Goal: Transaction & Acquisition: Purchase product/service

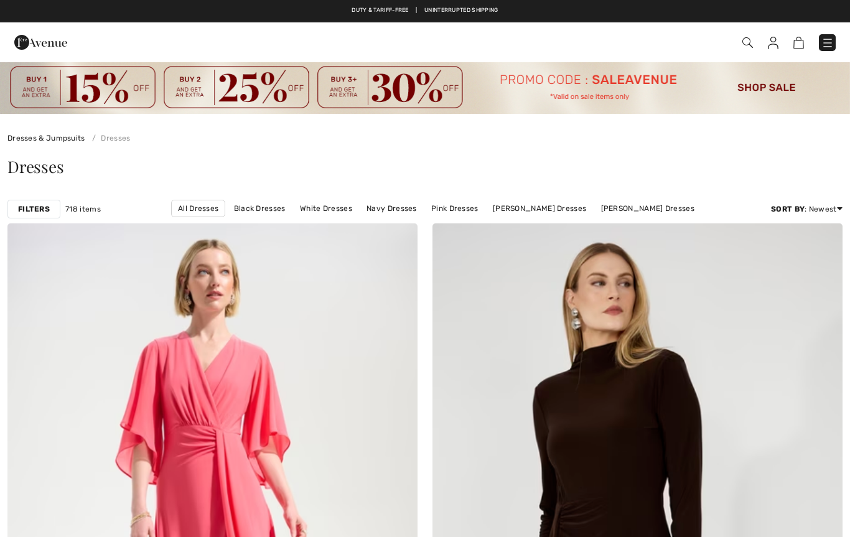
checkbox input "true"
click at [46, 136] on link "Dresses & Jumpsuits" at bounding box center [46, 138] width 78 height 9
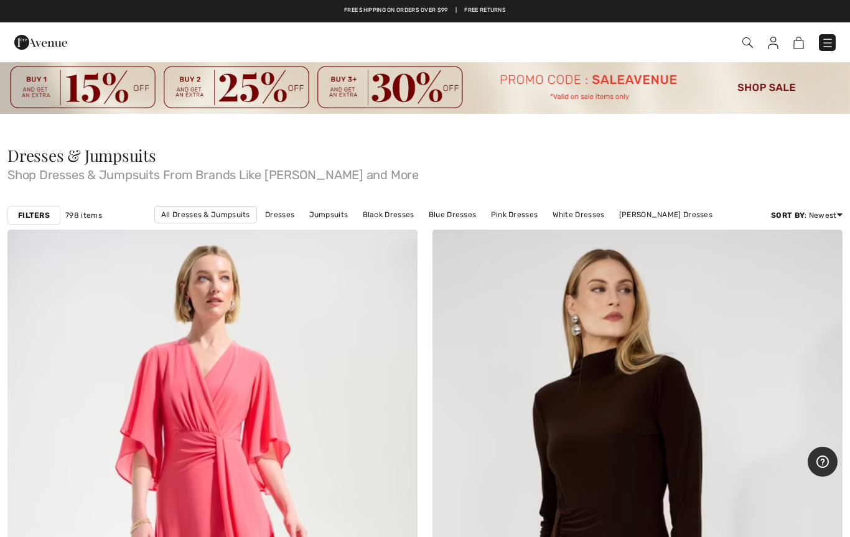
click at [829, 37] on img at bounding box center [828, 43] width 12 height 12
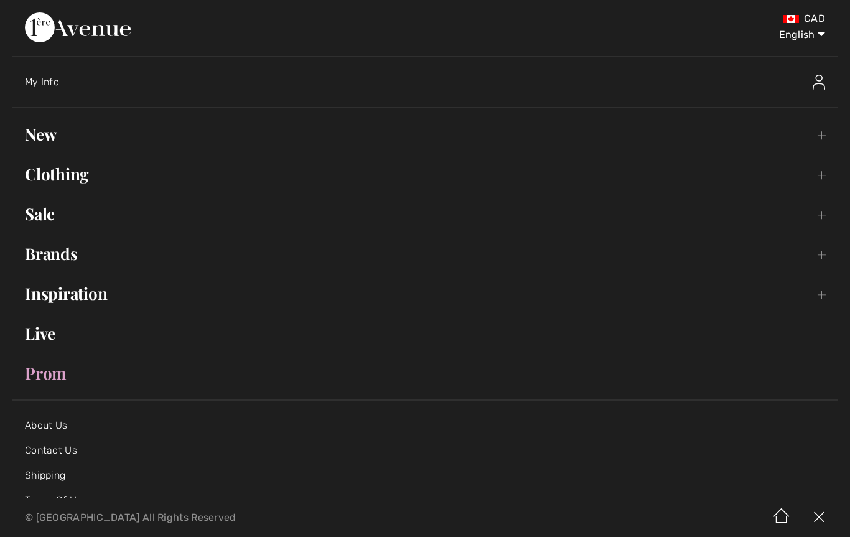
click at [70, 253] on link "Brands Open submenu" at bounding box center [424, 253] width 825 height 27
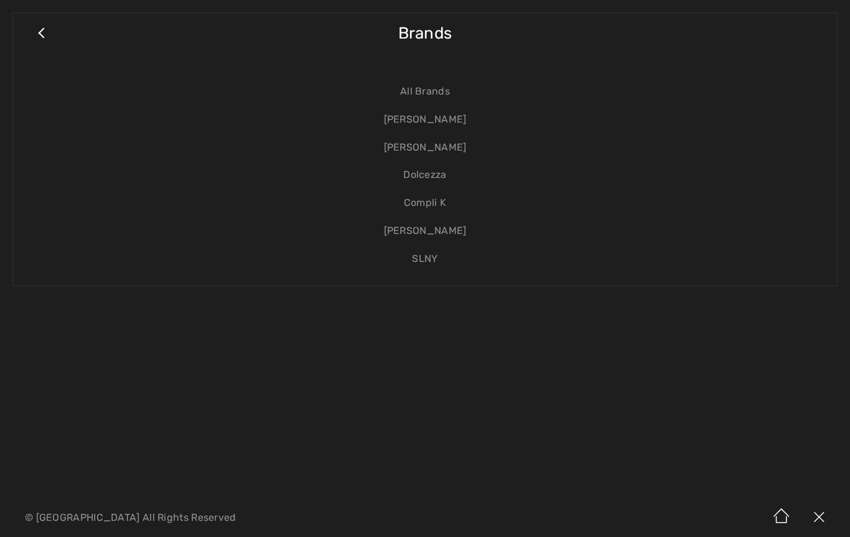
click at [454, 118] on link "[PERSON_NAME]" at bounding box center [425, 120] width 799 height 28
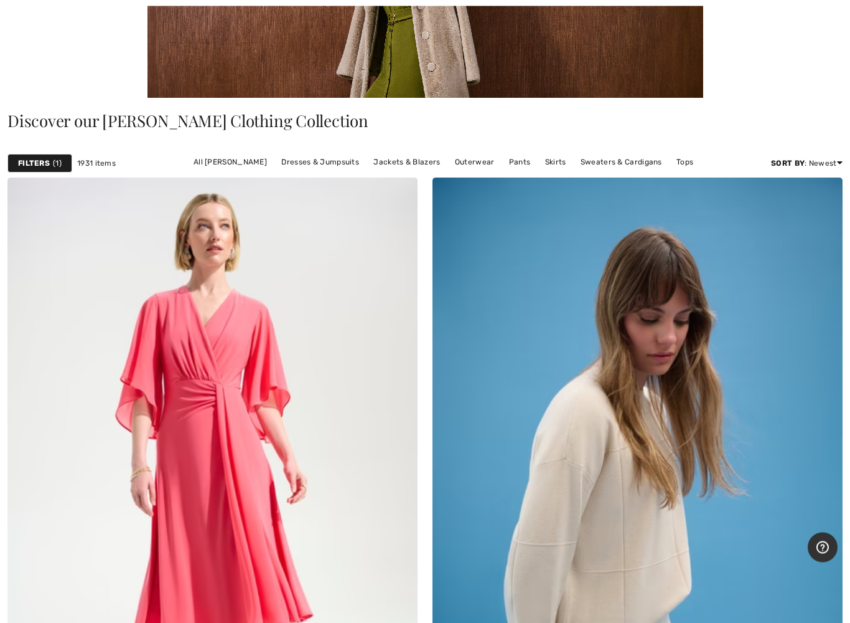
scroll to position [304, 0]
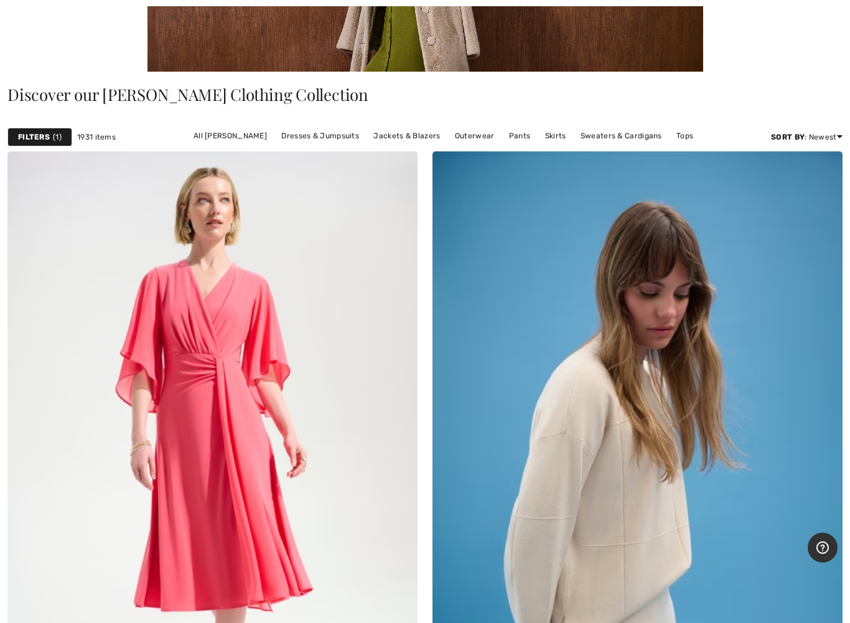
click at [680, 136] on link "Tops" at bounding box center [684, 136] width 29 height 16
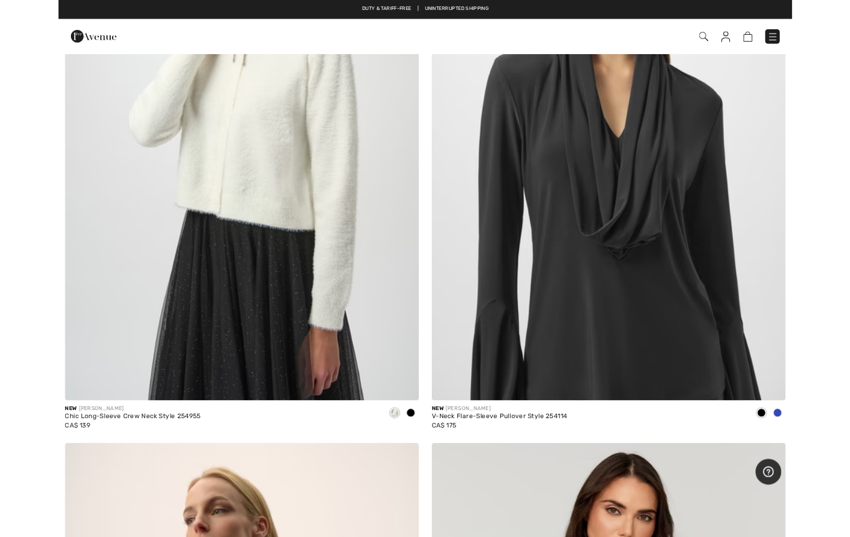
scroll to position [4477, 0]
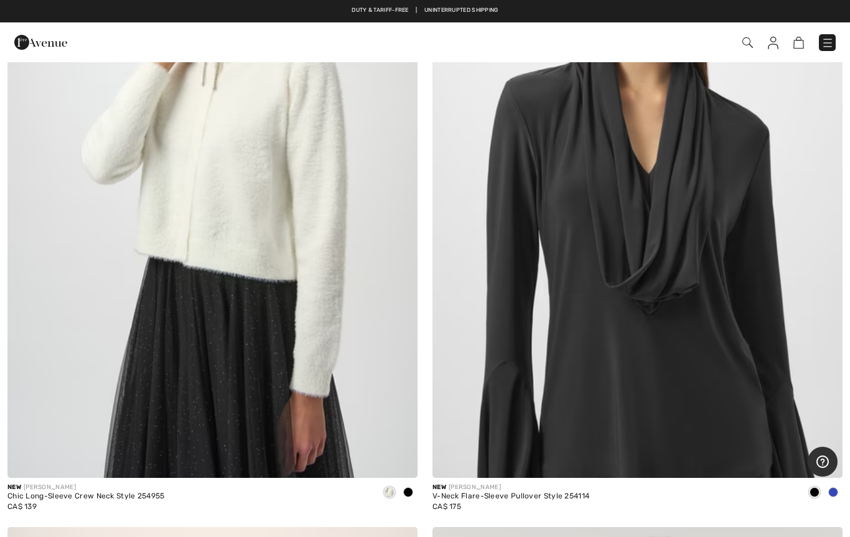
click at [599, 264] on img at bounding box center [638, 171] width 410 height 616
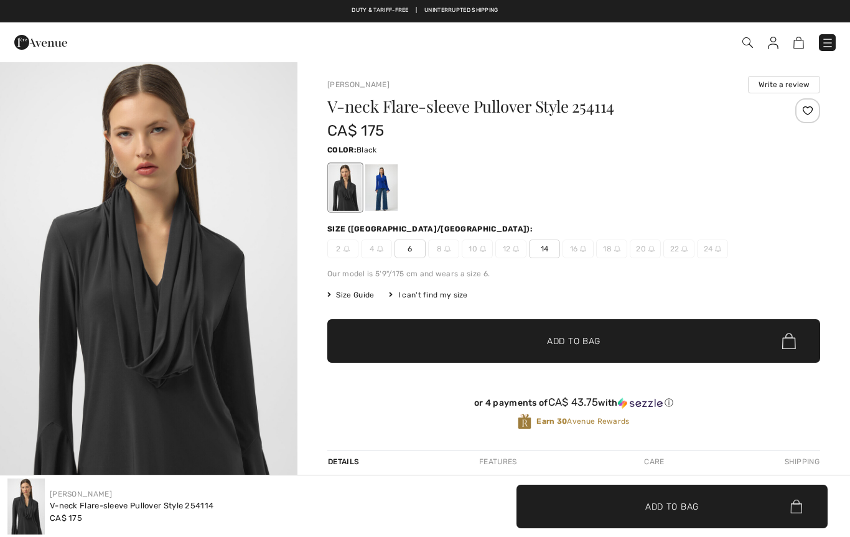
checkbox input "true"
click at [389, 175] on div at bounding box center [381, 187] width 32 height 47
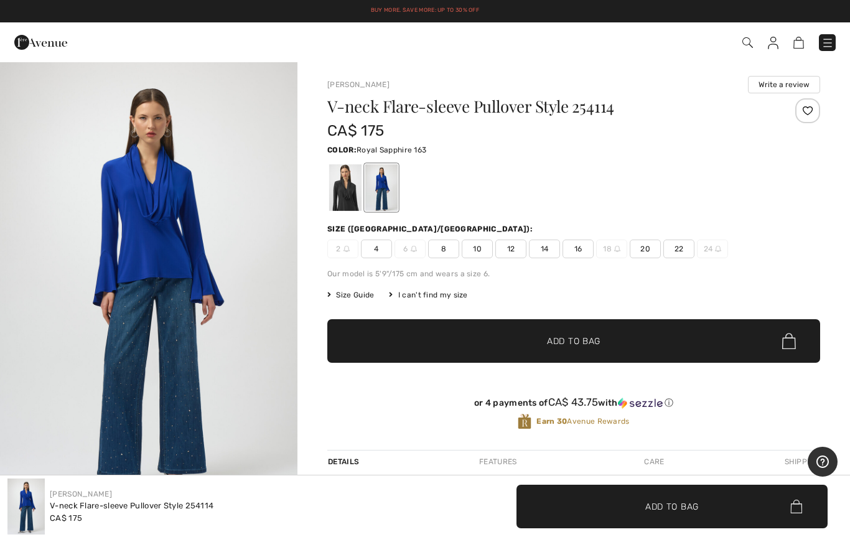
click at [354, 188] on div at bounding box center [345, 187] width 32 height 47
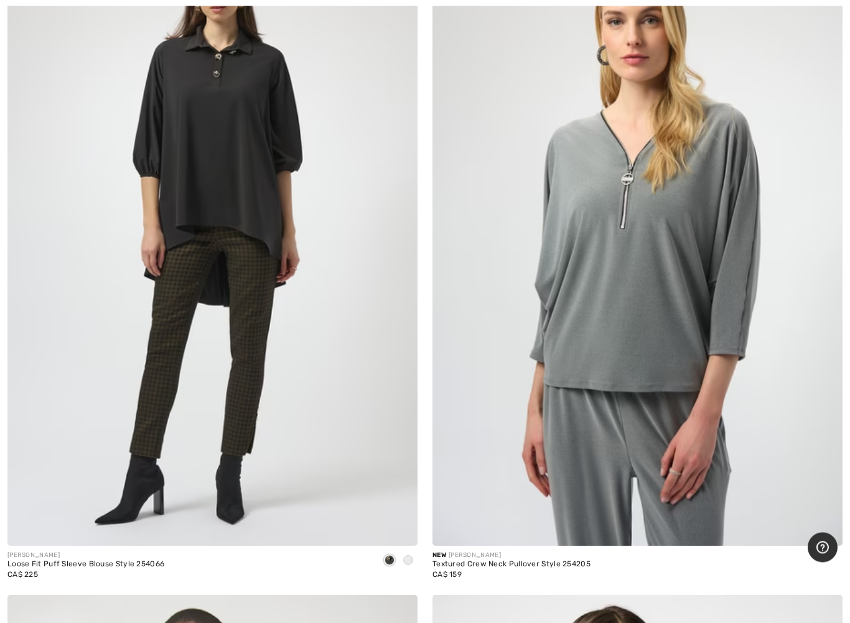
scroll to position [7067, 0]
click at [415, 537] on div "JOSEPH RIBKOFF Loose Fit Puff Sleeve Blouse Style 254066 CA$ 225" at bounding box center [212, 569] width 410 height 49
click at [412, 537] on div at bounding box center [408, 560] width 19 height 21
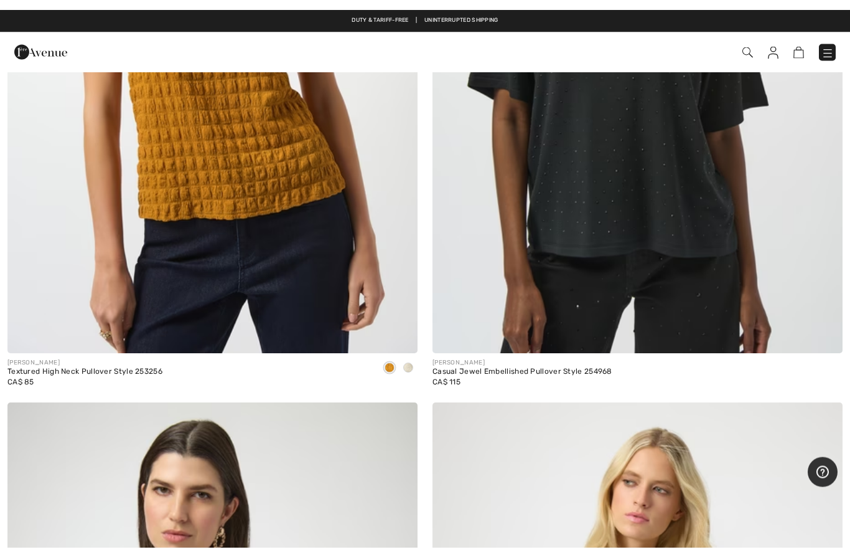
scroll to position [10011, 0]
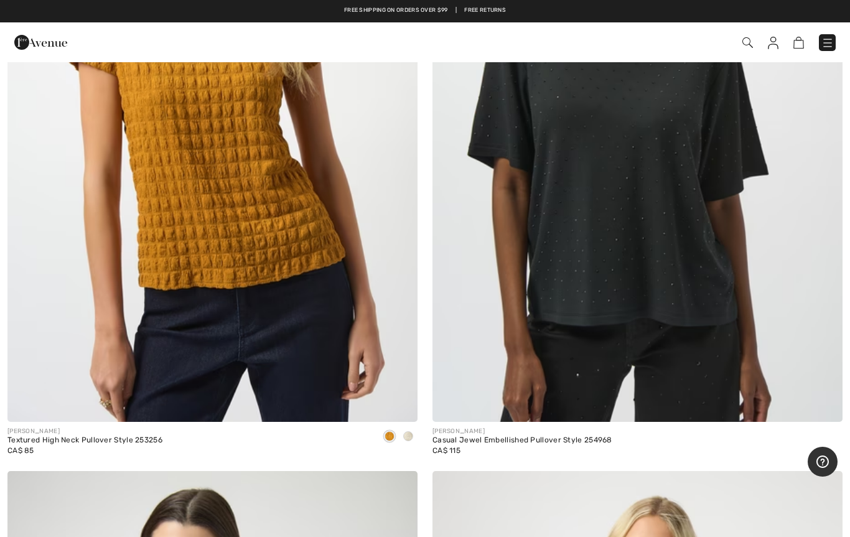
click at [748, 40] on img at bounding box center [748, 42] width 11 height 11
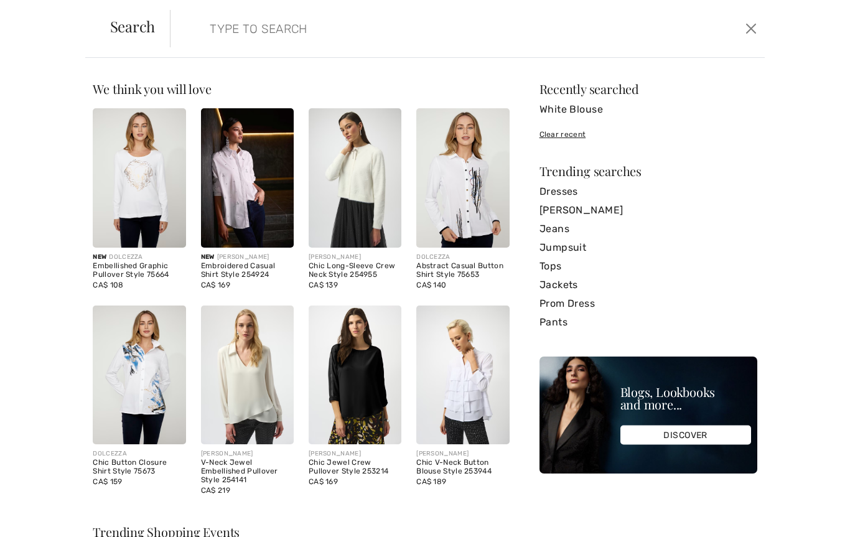
click at [260, 37] on input "search" at bounding box center [403, 28] width 406 height 37
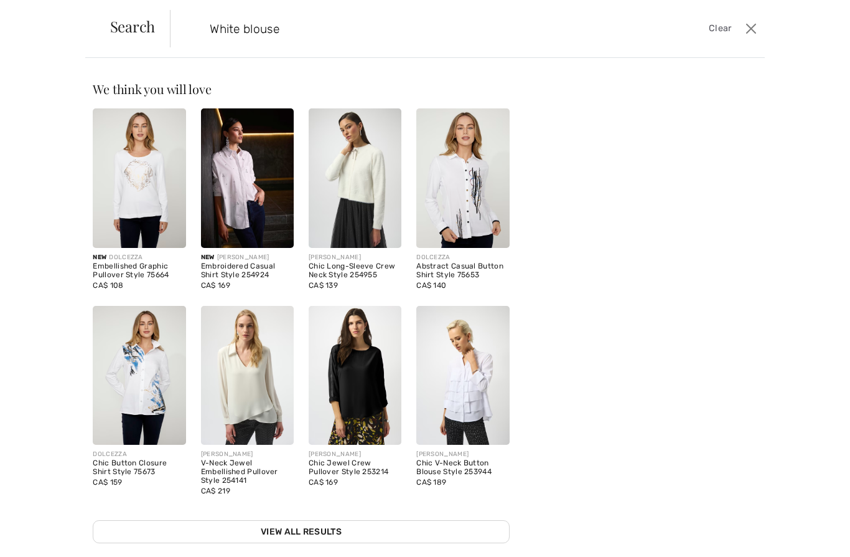
type input "White blouse"
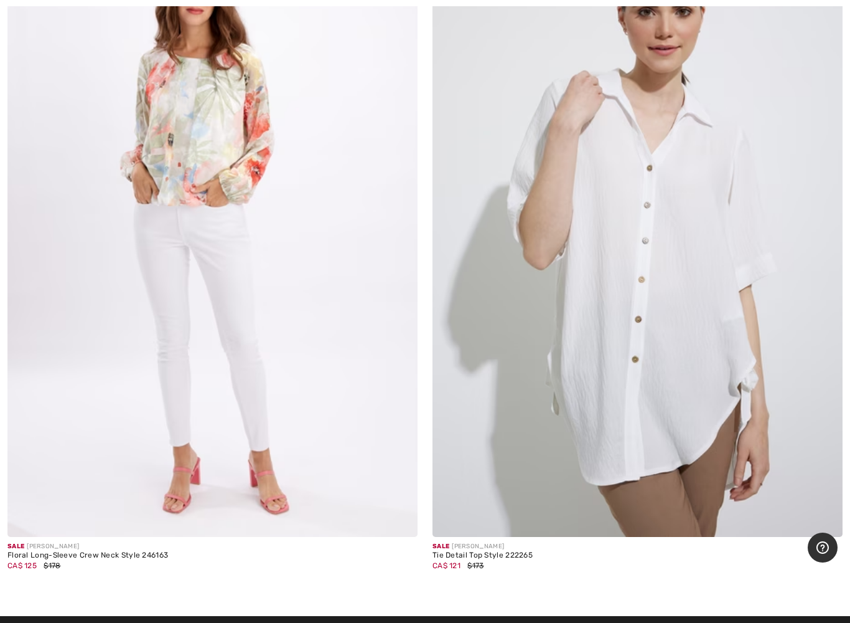
scroll to position [7071, 0]
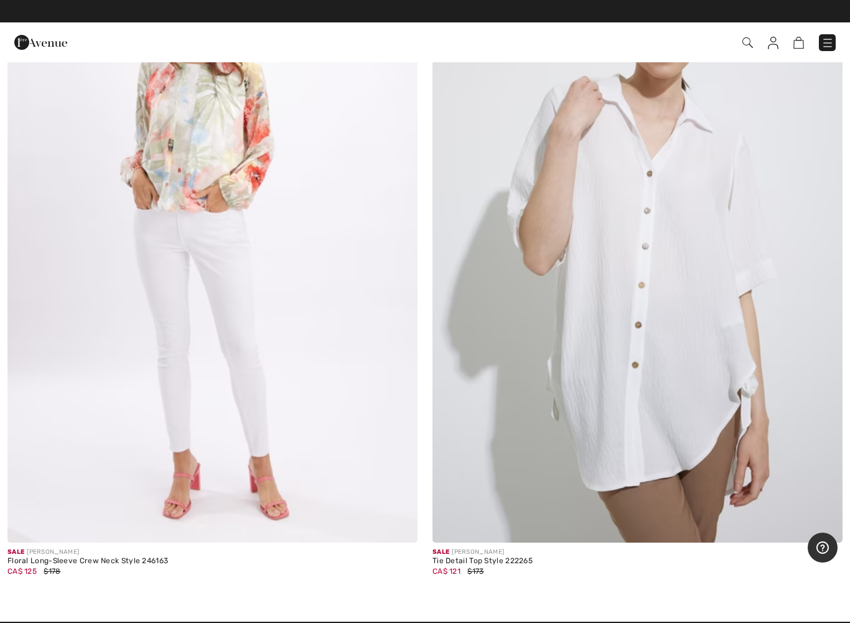
click at [682, 306] on img at bounding box center [638, 235] width 410 height 616
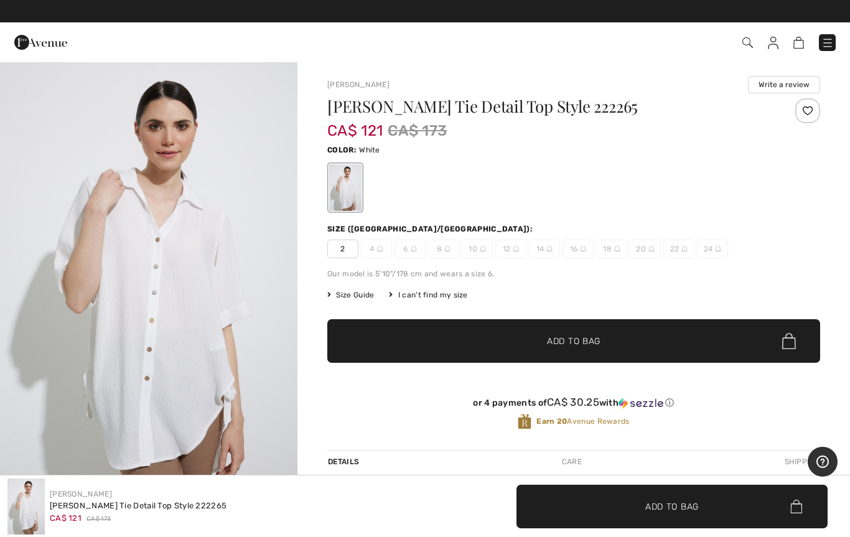
click at [413, 251] on img at bounding box center [414, 249] width 6 height 6
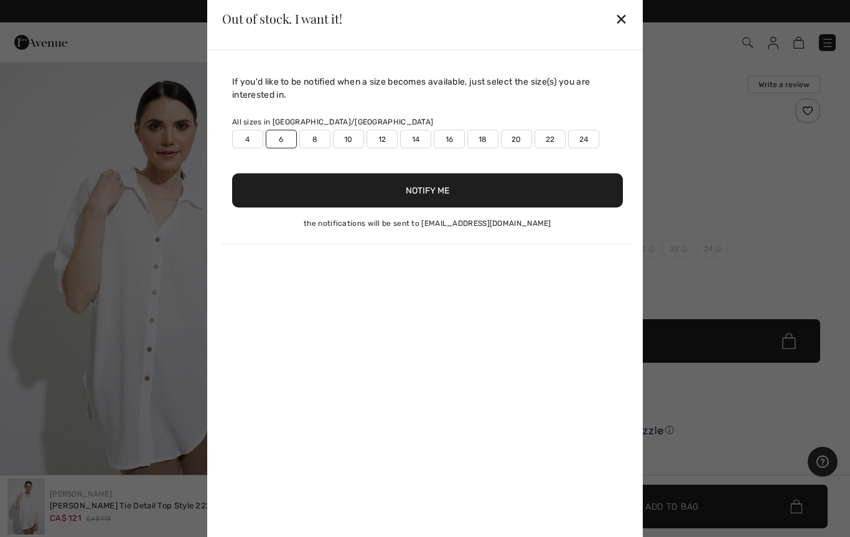
click at [616, 14] on div "✕" at bounding box center [621, 19] width 13 height 26
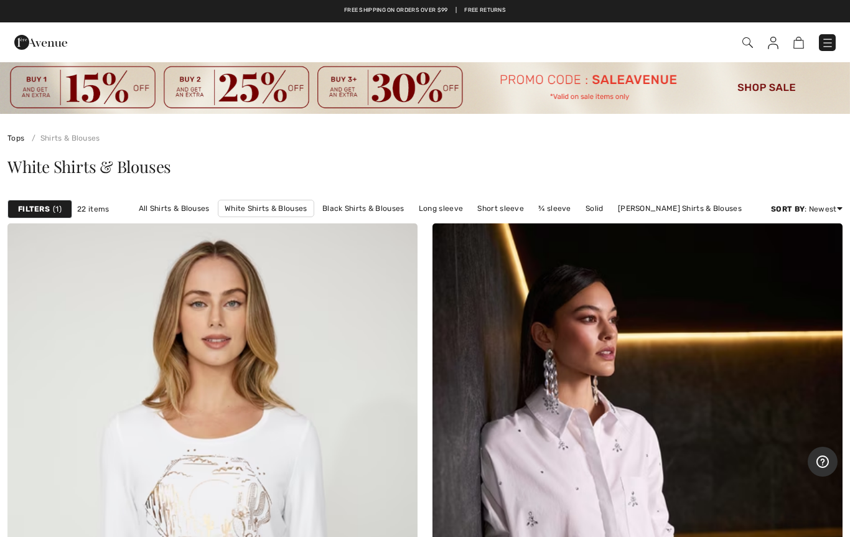
click at [179, 209] on link "All Shirts & Blouses" at bounding box center [174, 208] width 83 height 16
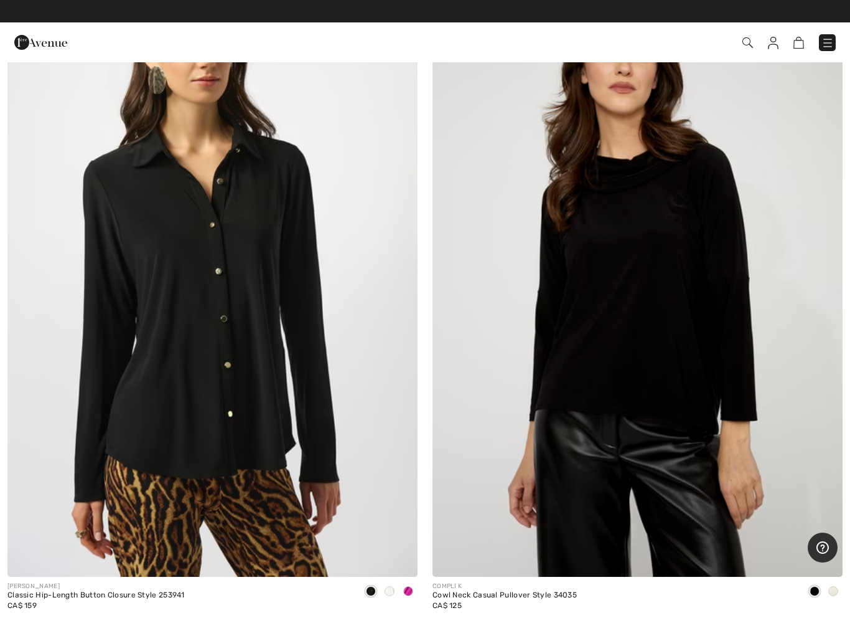
scroll to position [15963, 0]
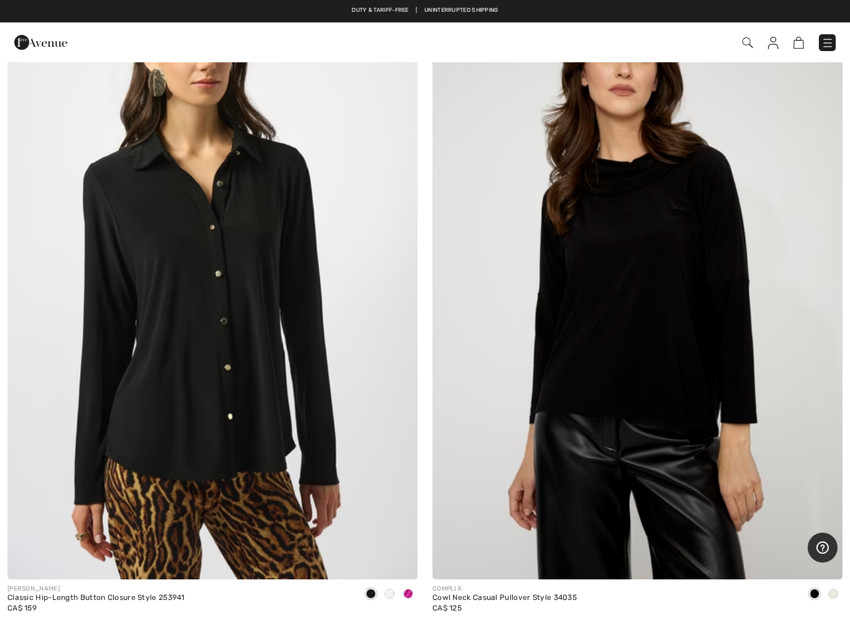
click at [392, 537] on span at bounding box center [390, 593] width 10 height 10
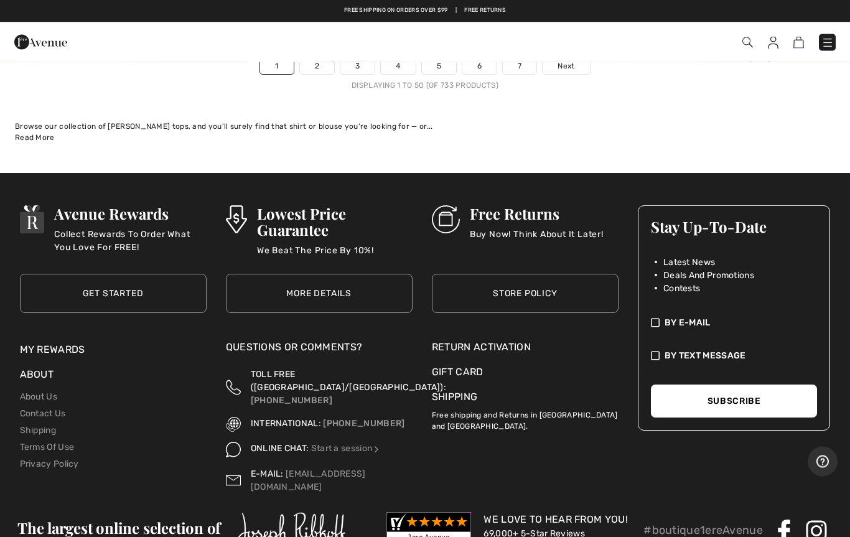
scroll to position [17178, 0]
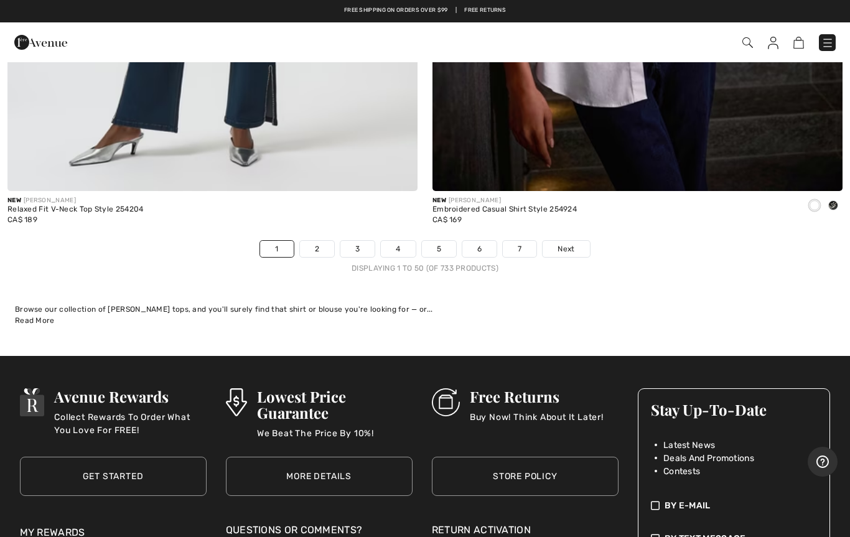
click at [317, 241] on link "2" at bounding box center [317, 249] width 34 height 16
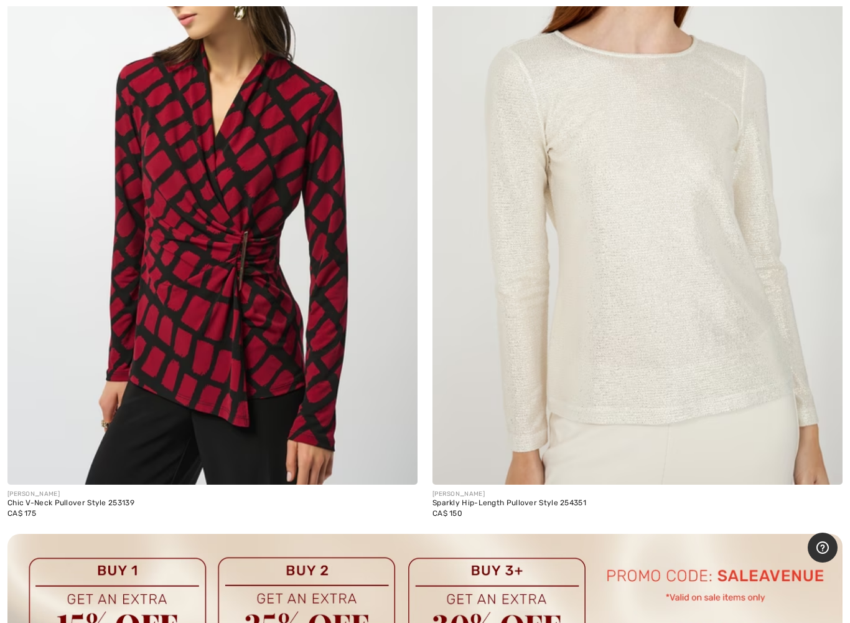
scroll to position [16067, 0]
